Goal: Task Accomplishment & Management: Manage account settings

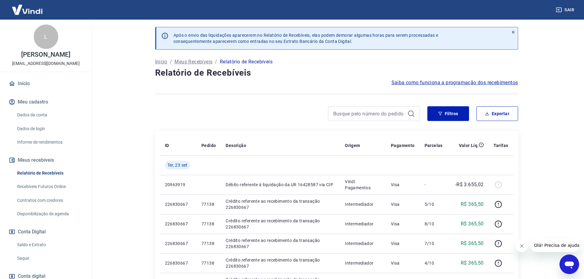
click at [52, 246] on link "Saldo e Extrato" at bounding box center [50, 245] width 70 height 13
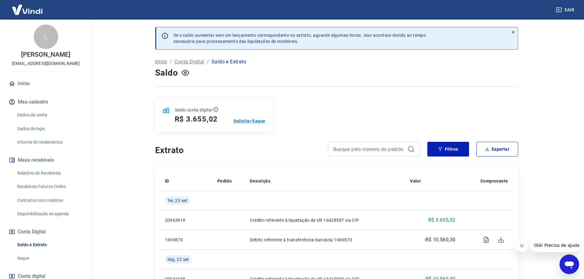
click at [258, 122] on p "Solicitar Saque" at bounding box center [249, 121] width 32 height 6
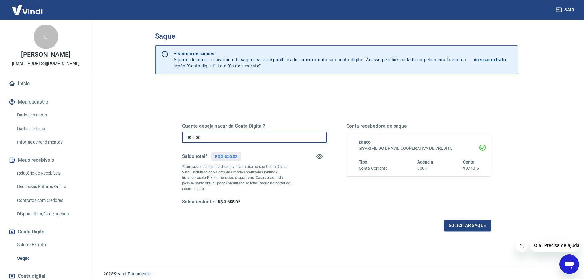
click at [214, 142] on input "R$ 0,00" at bounding box center [254, 137] width 145 height 11
type input "R$ 3.655,02"
click at [452, 228] on button "Solicitar saque" at bounding box center [467, 225] width 47 height 11
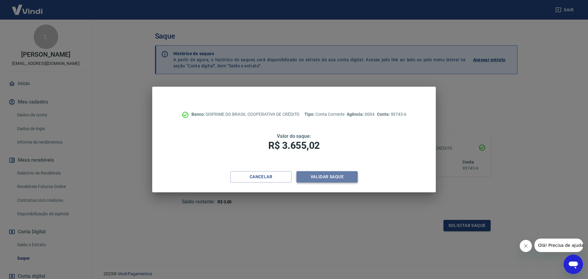
click at [331, 175] on button "Validar saque" at bounding box center [327, 176] width 61 height 11
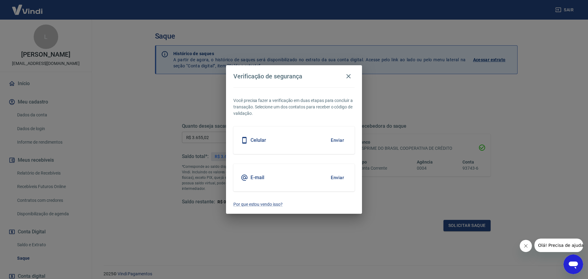
click at [340, 179] on button "Enviar" at bounding box center [338, 177] width 20 height 13
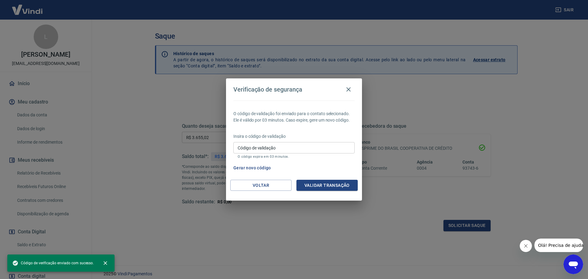
click at [299, 147] on input "Código de validação" at bounding box center [293, 147] width 121 height 11
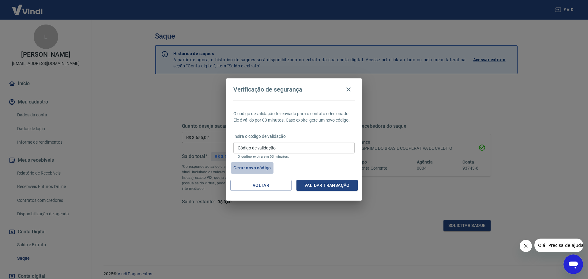
click at [245, 169] on button "Gerar novo código" at bounding box center [252, 167] width 43 height 11
click at [278, 146] on input "Código de validação" at bounding box center [293, 147] width 121 height 11
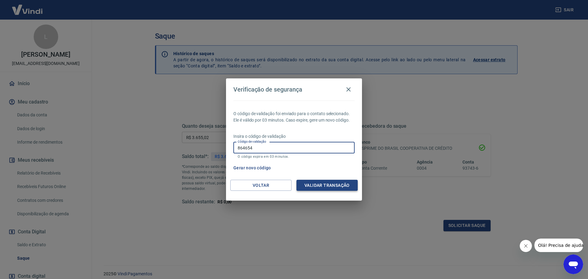
type input "864654"
click at [312, 182] on button "Validar transação" at bounding box center [327, 185] width 61 height 11
